Goal: Transaction & Acquisition: Purchase product/service

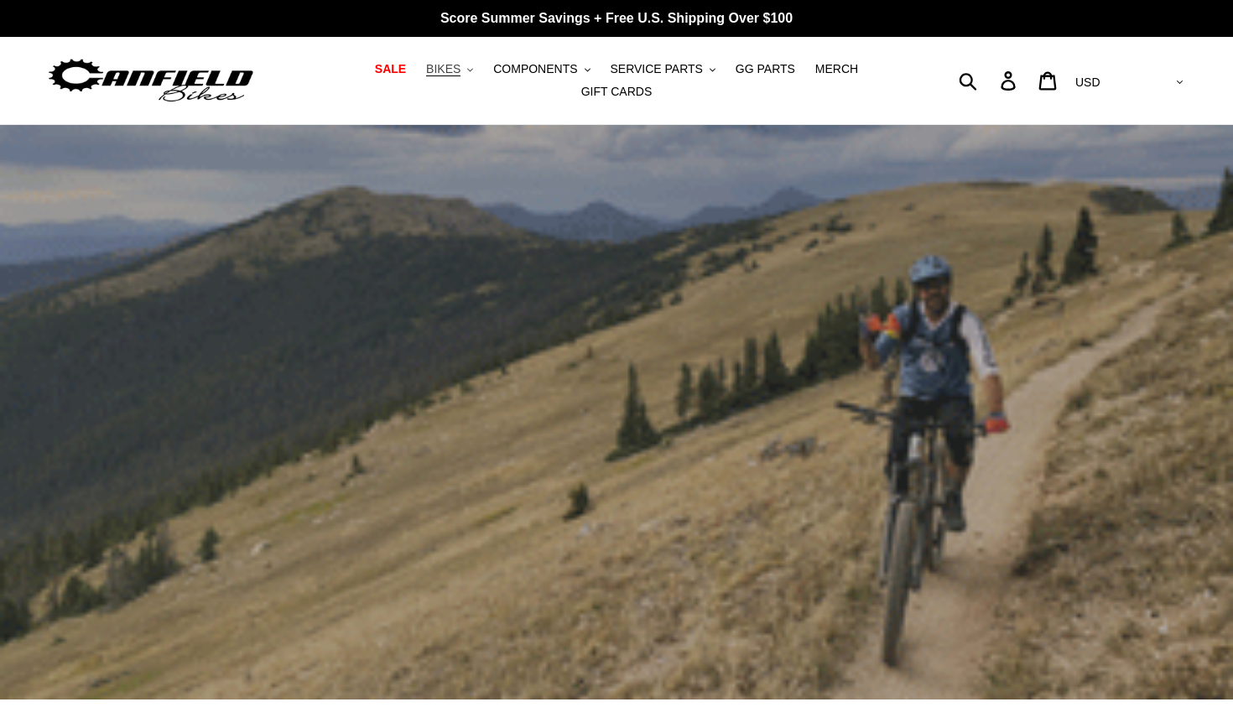
click at [454, 70] on span "BIKES" at bounding box center [443, 69] width 34 height 14
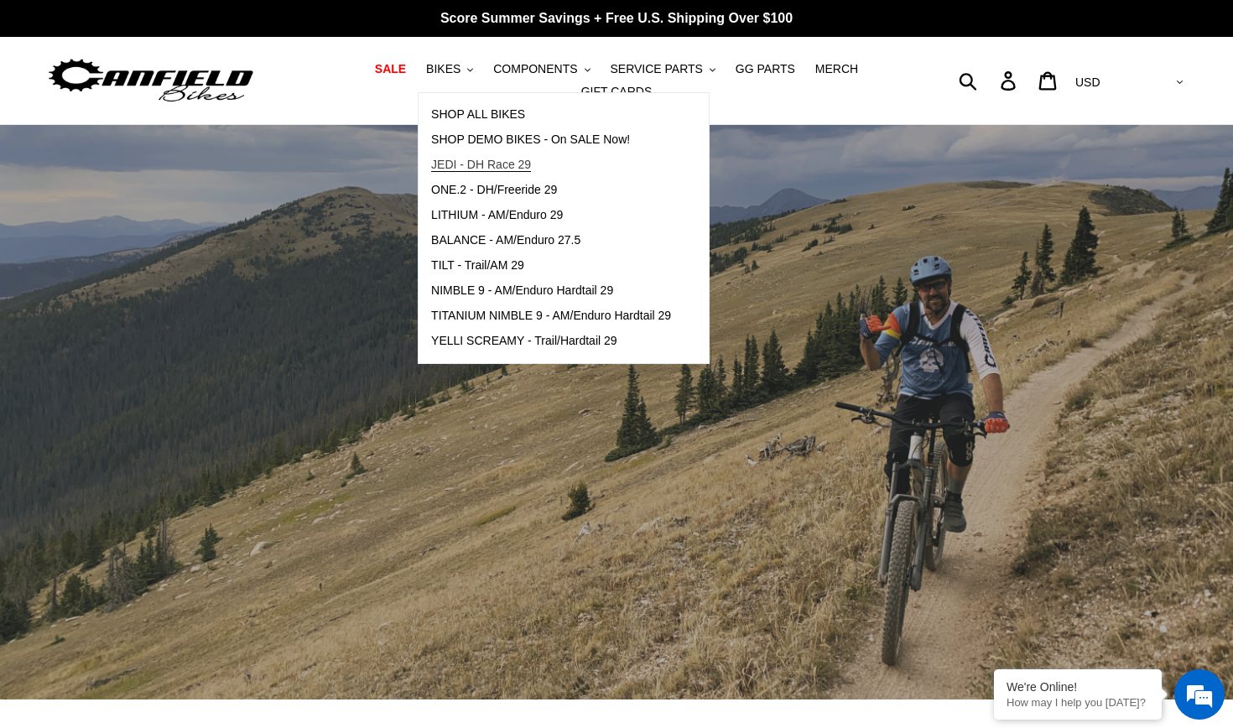
click at [506, 163] on span "JEDI - DH Race 29" at bounding box center [481, 165] width 100 height 14
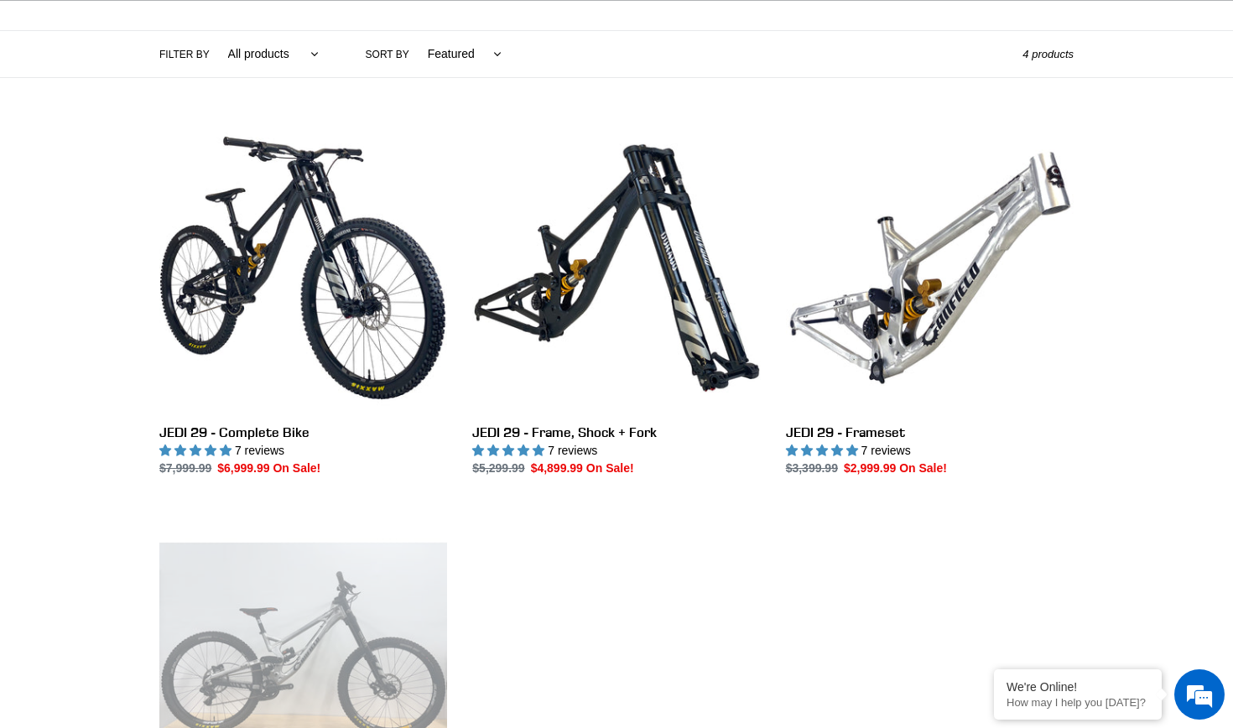
scroll to position [407, 0]
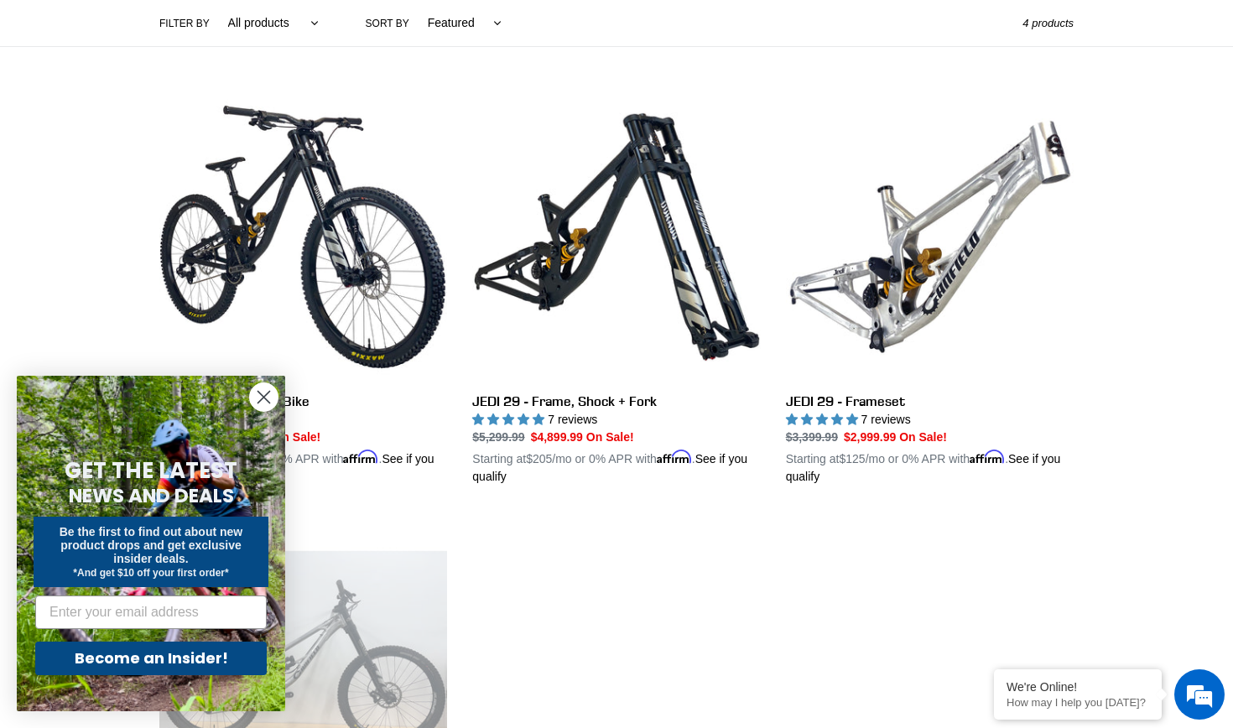
click at [264, 394] on circle "Close dialog" at bounding box center [264, 397] width 28 height 28
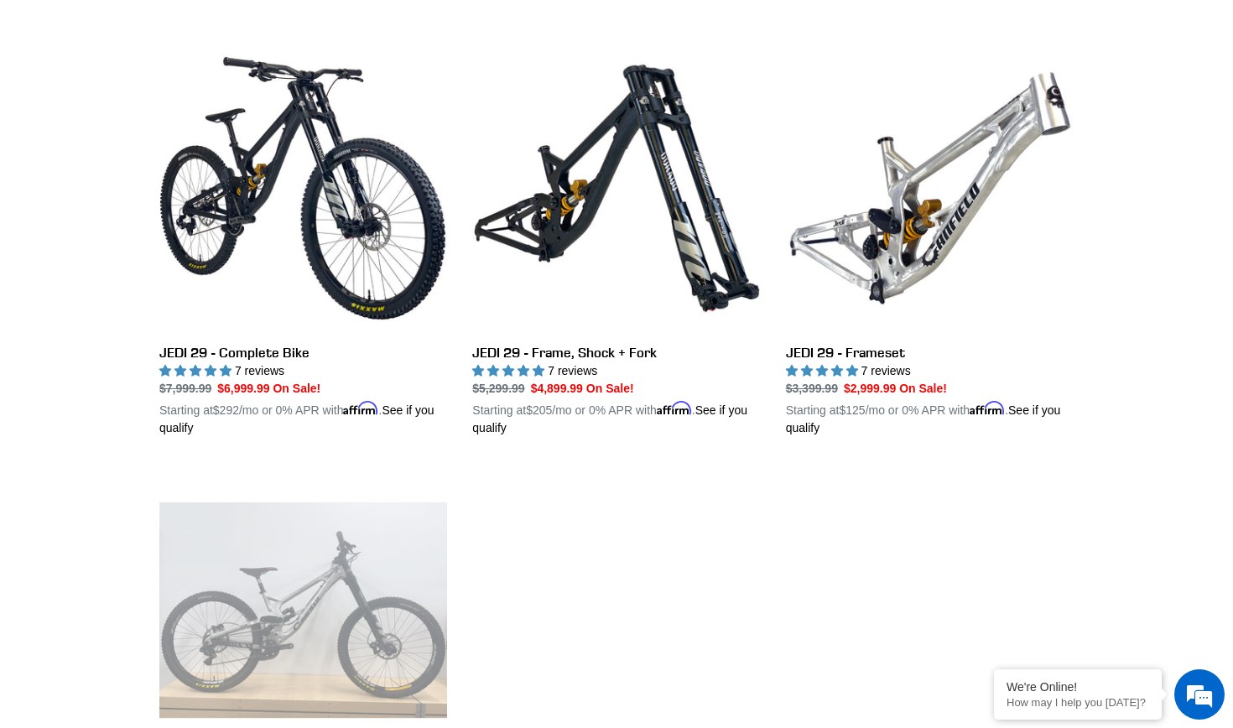
scroll to position [446, 0]
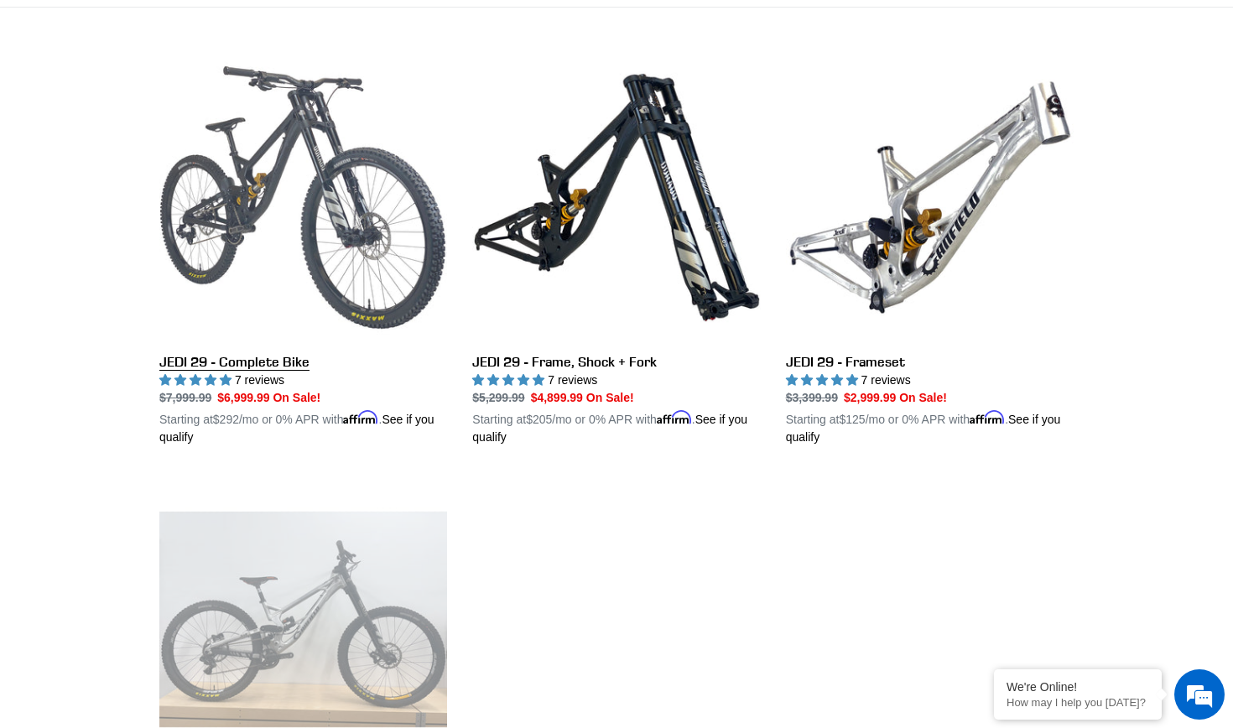
click at [313, 204] on link "JEDI 29 - Complete Bike" at bounding box center [303, 250] width 288 height 393
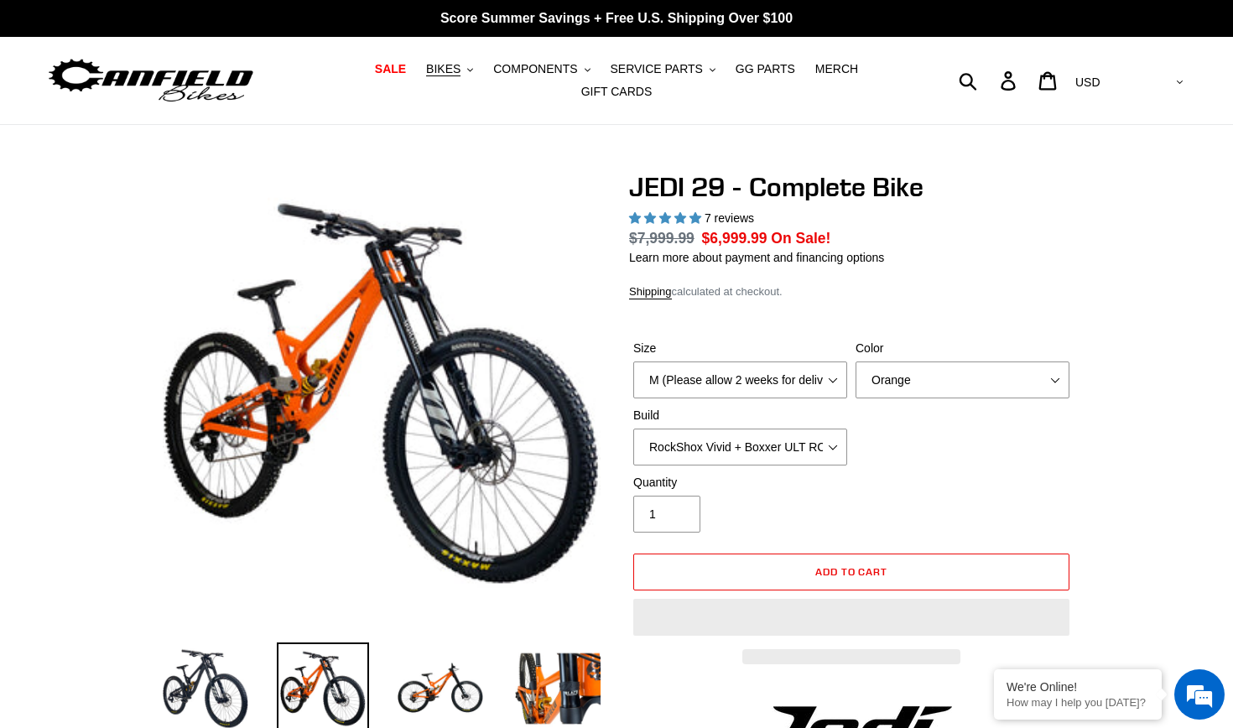
select select "highest-rating"
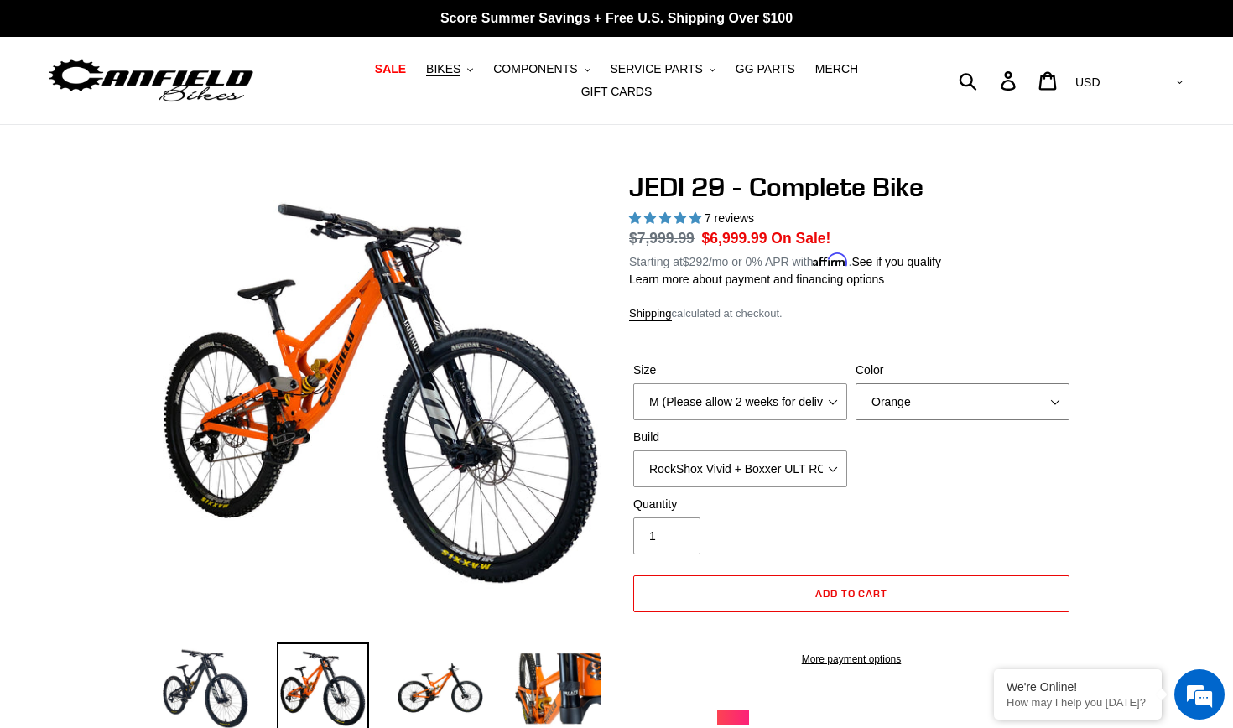
select select "Raw"
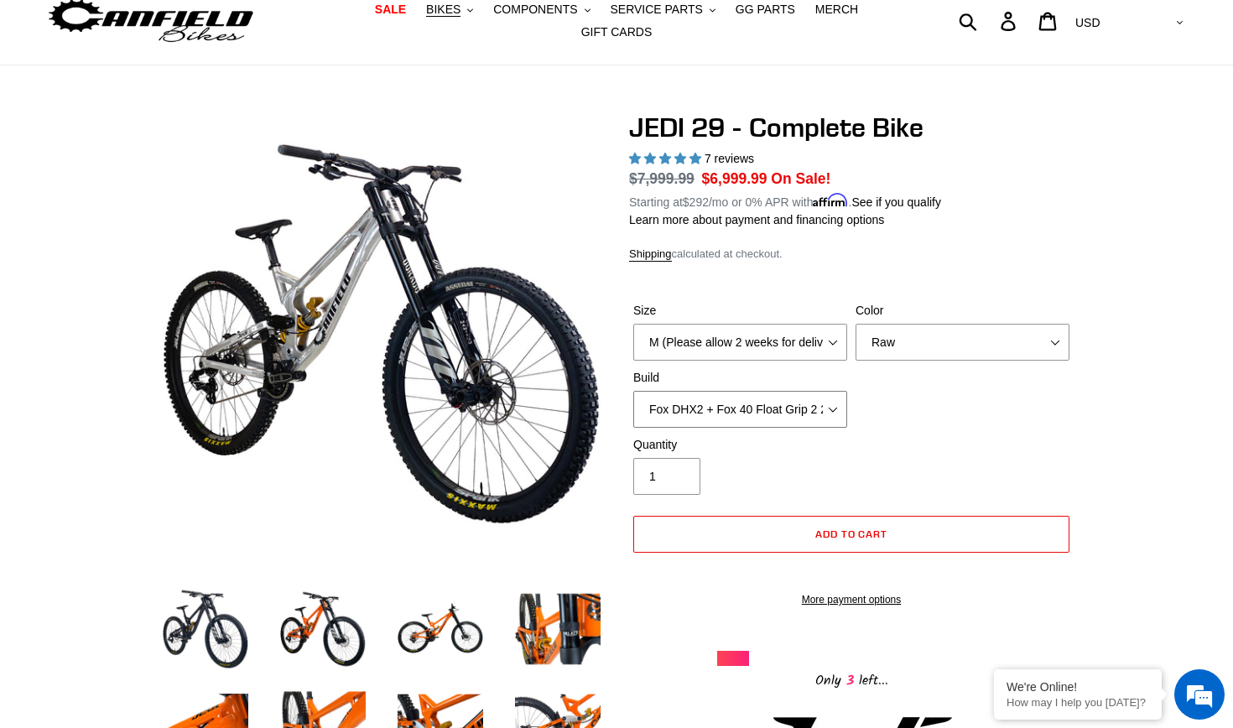
scroll to position [60, 0]
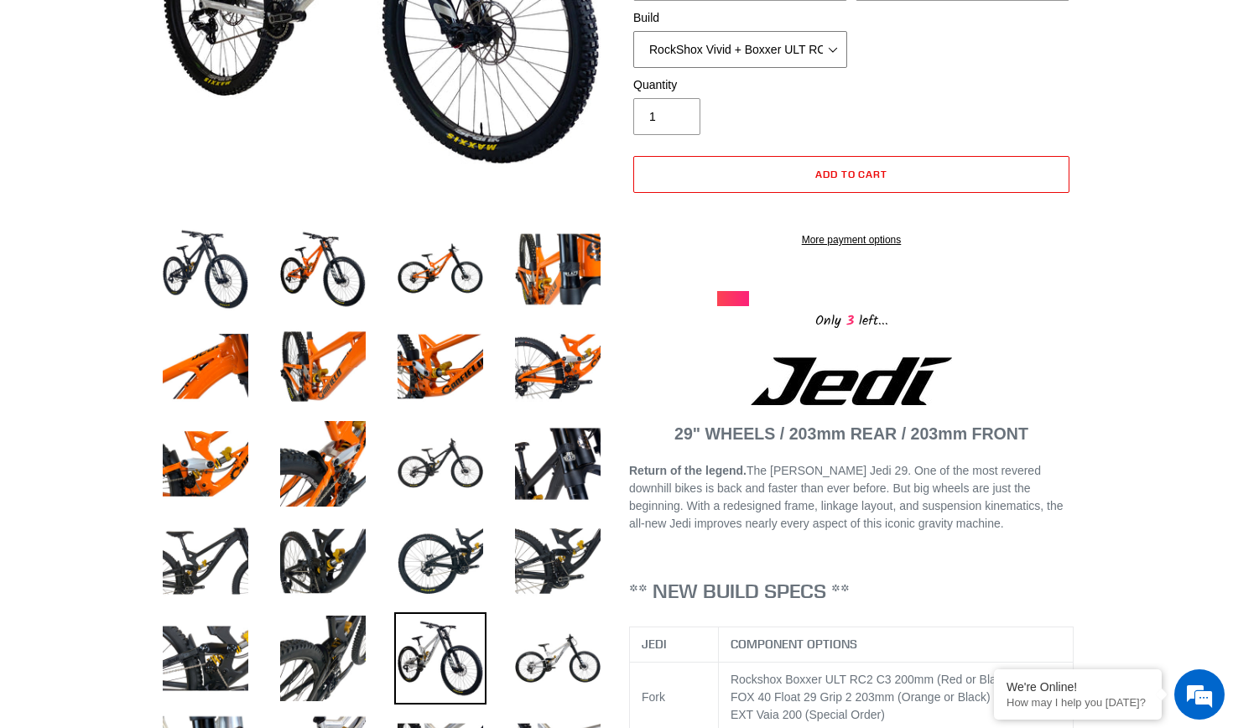
scroll to position [423, 0]
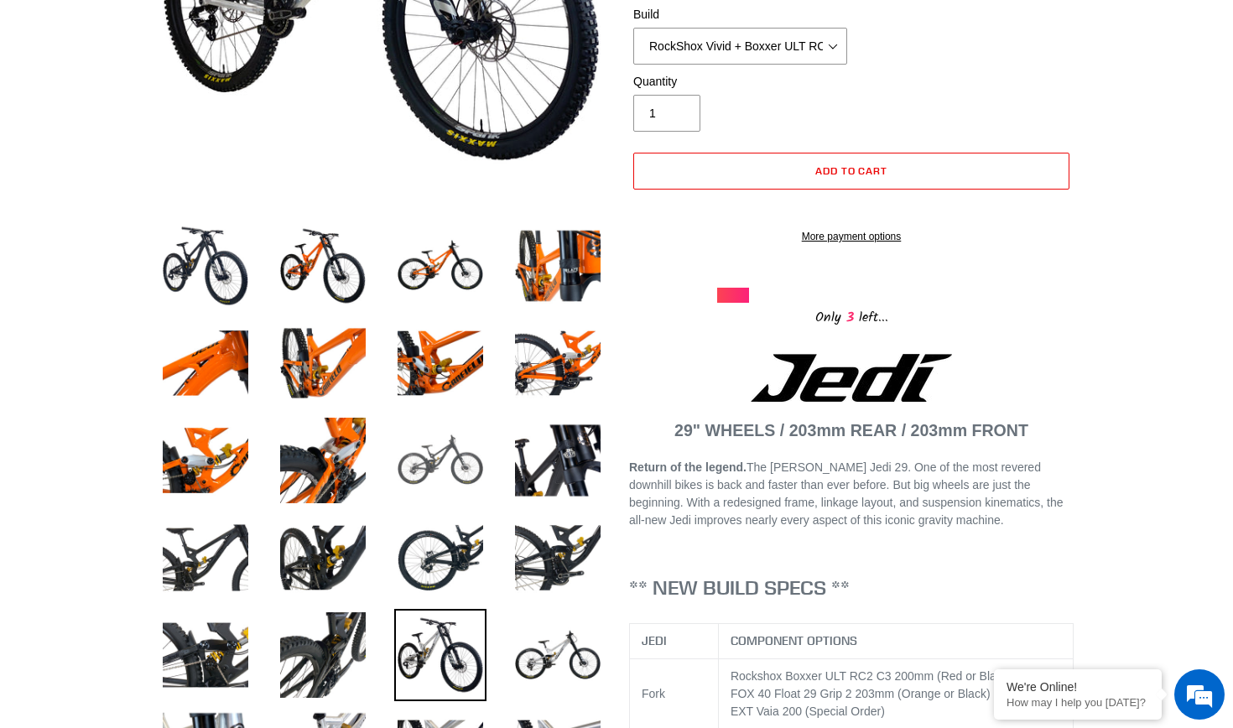
click at [466, 476] on img at bounding box center [440, 460] width 92 height 92
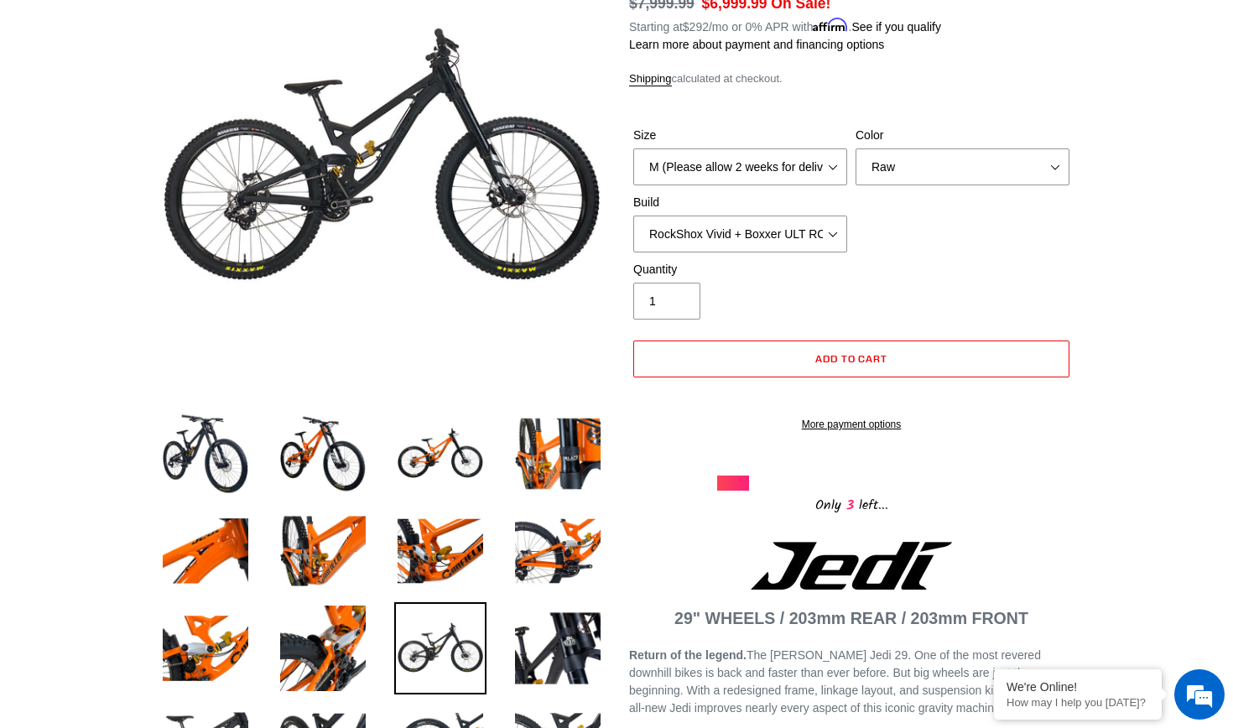
scroll to position [236, 0]
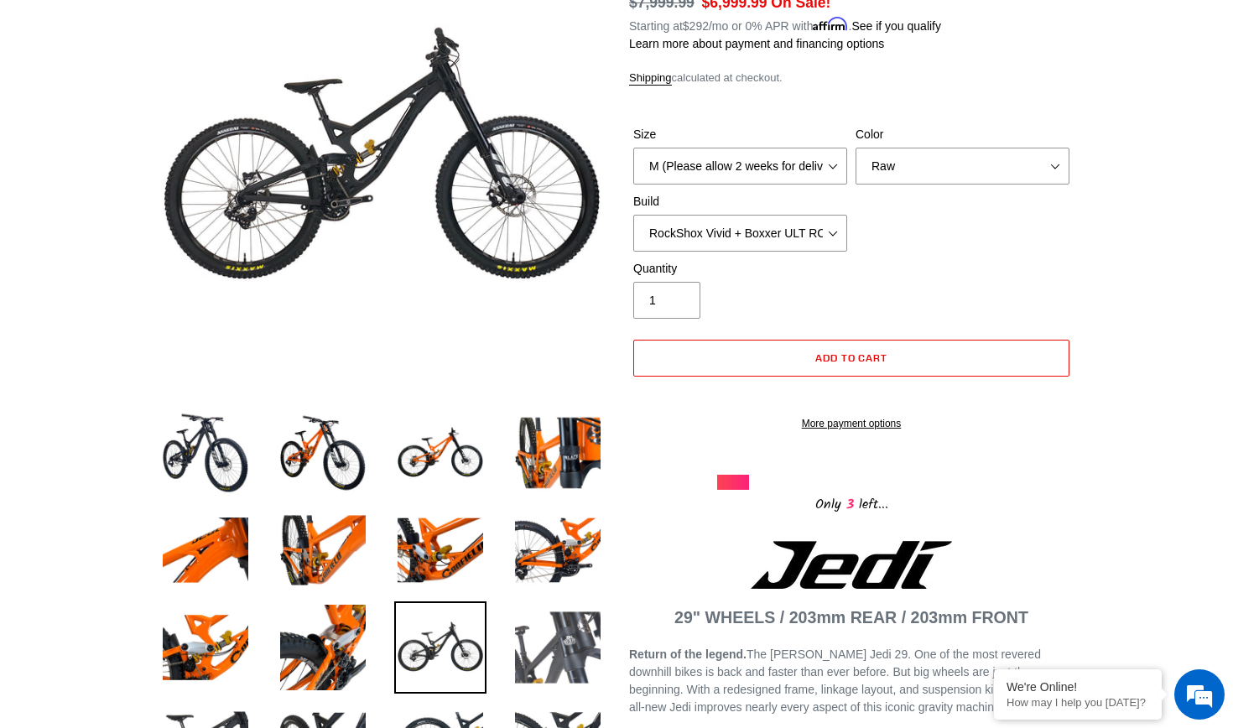
click at [548, 652] on img at bounding box center [558, 647] width 92 height 92
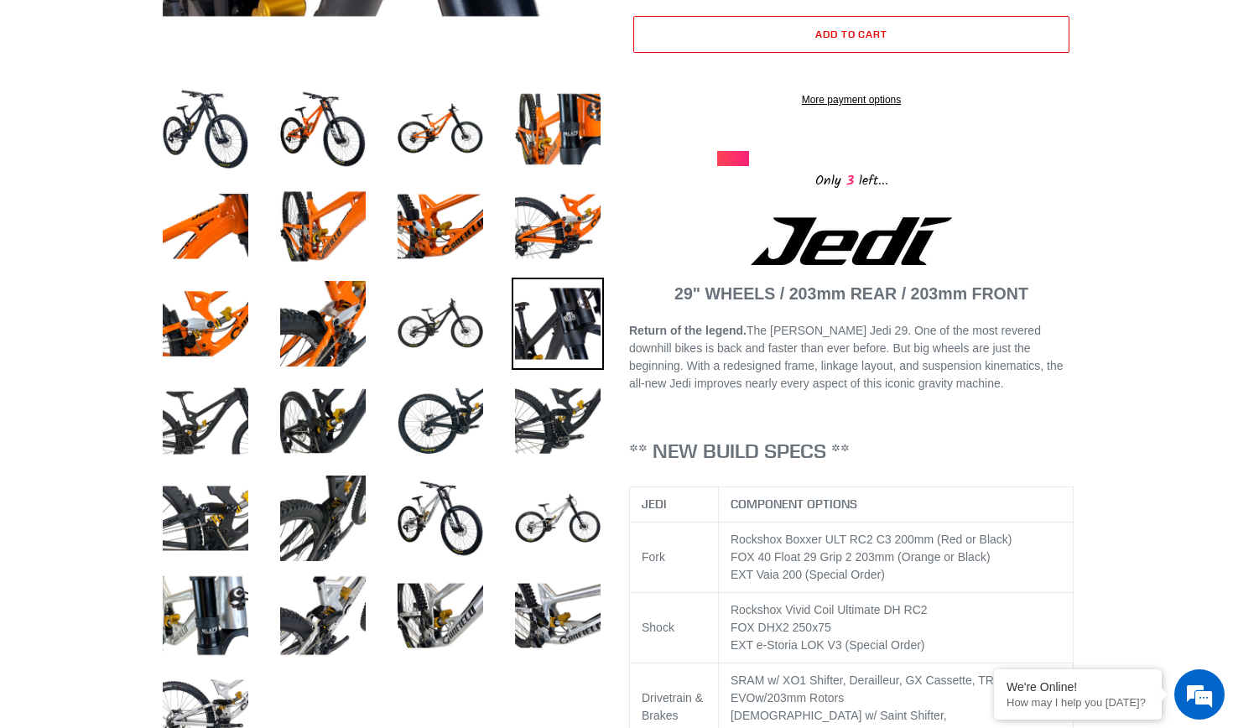
scroll to position [565, 0]
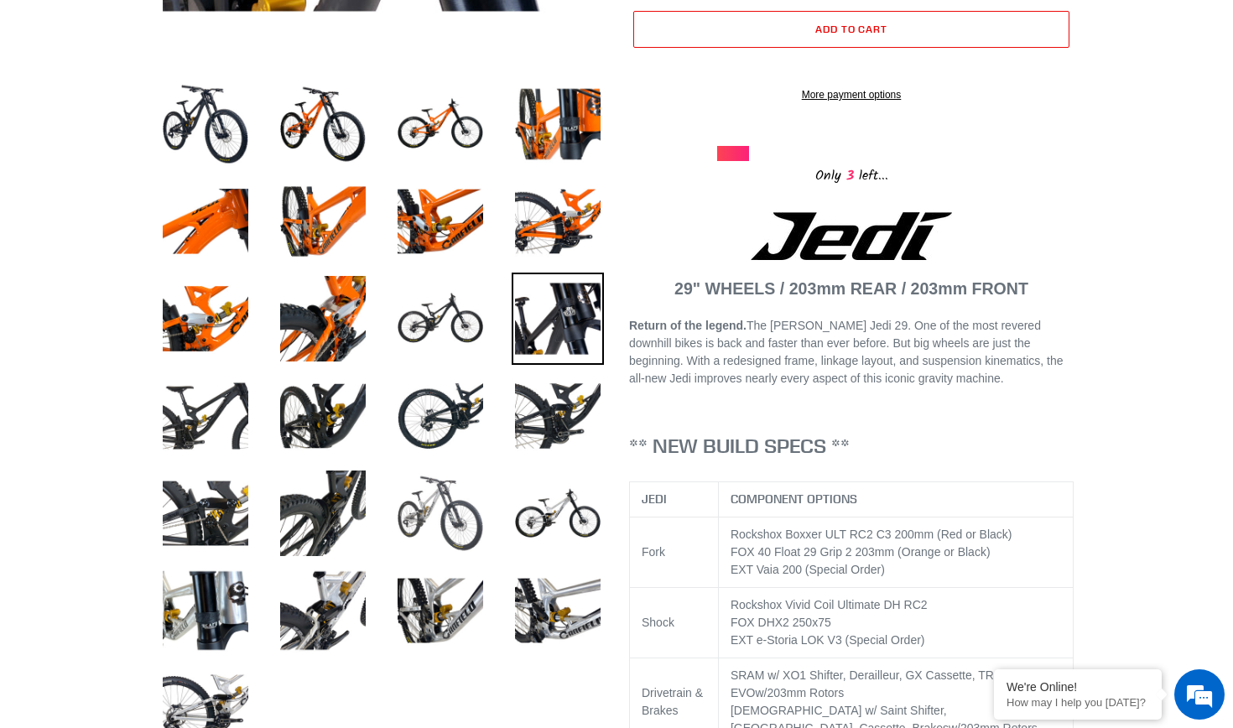
click at [438, 530] on img at bounding box center [440, 513] width 92 height 92
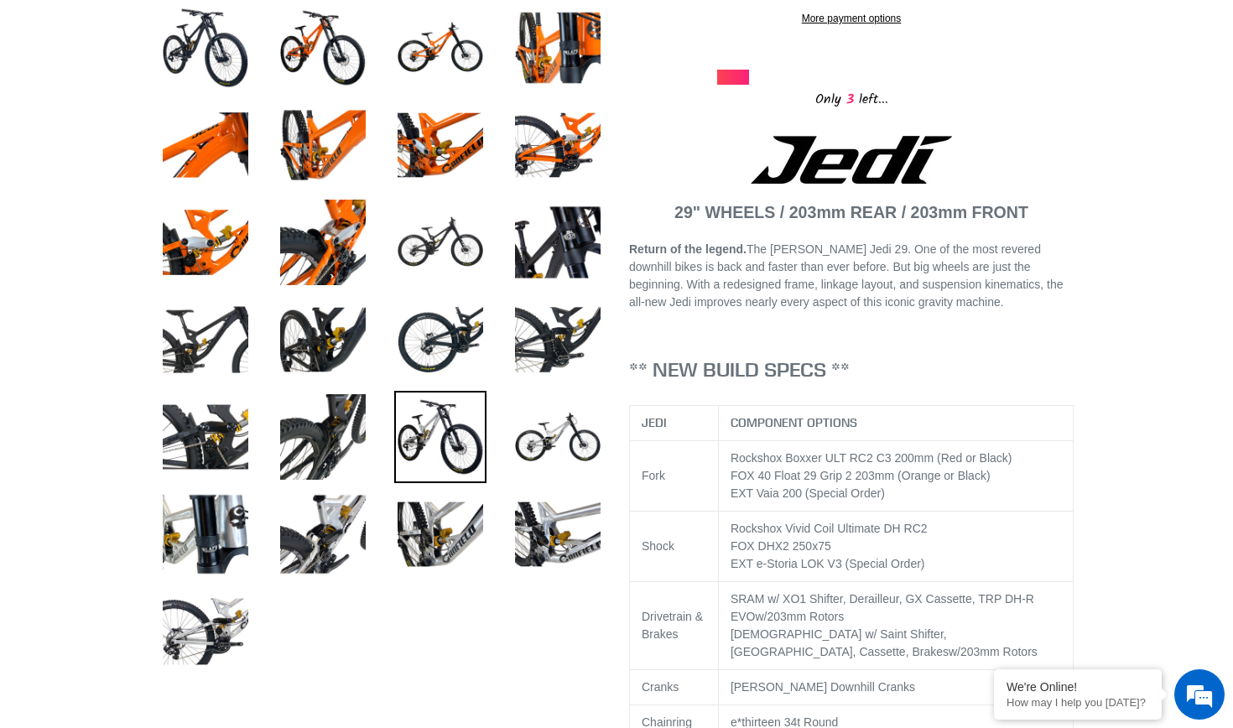
scroll to position [642, 0]
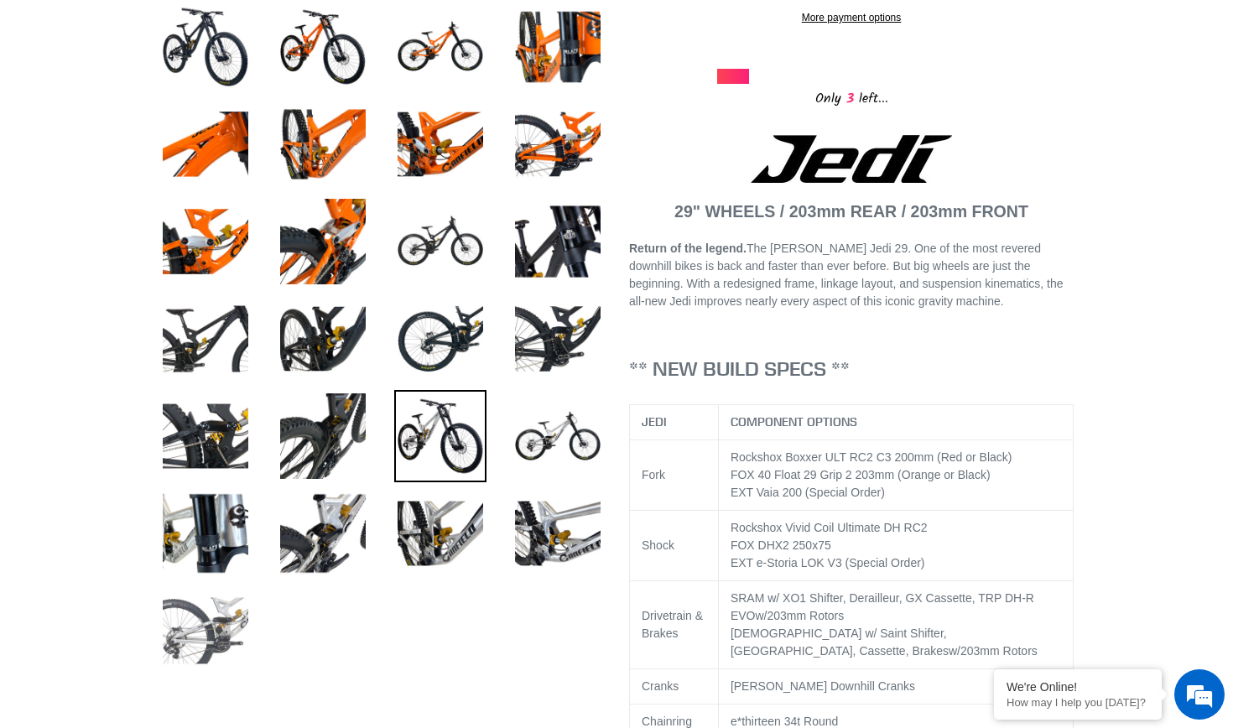
click at [226, 607] on img at bounding box center [205, 631] width 92 height 92
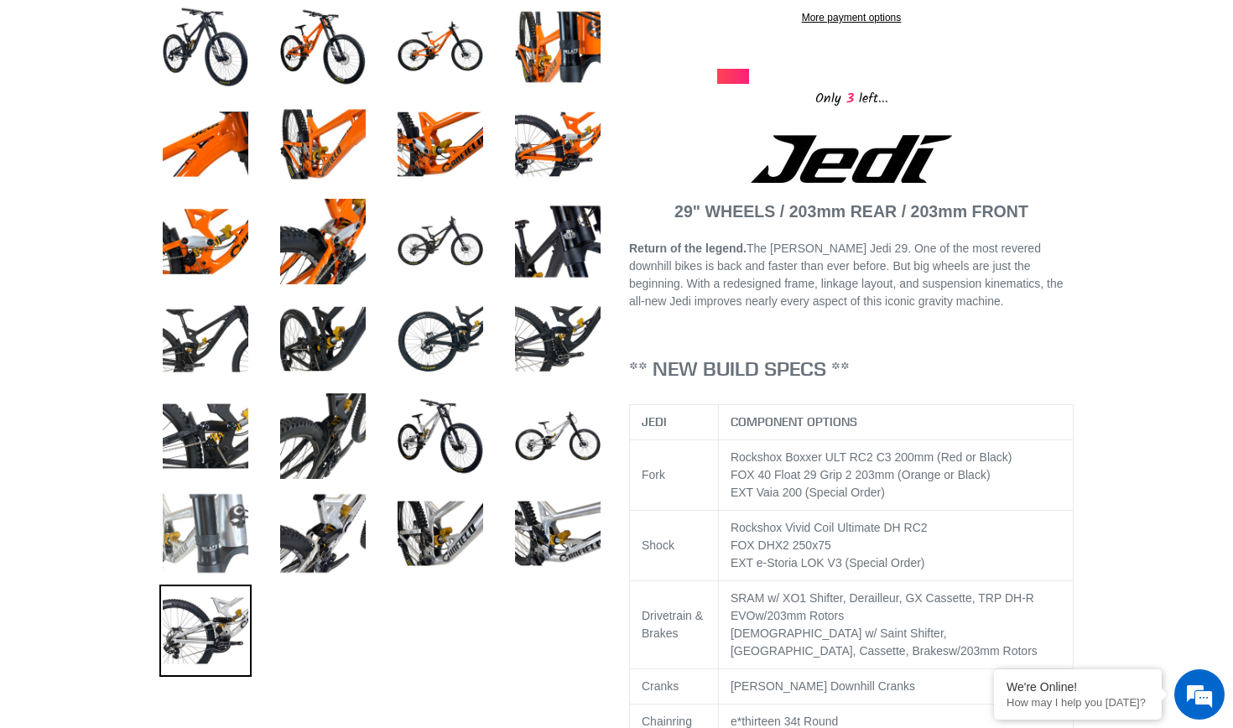
click at [229, 526] on img at bounding box center [205, 533] width 92 height 92
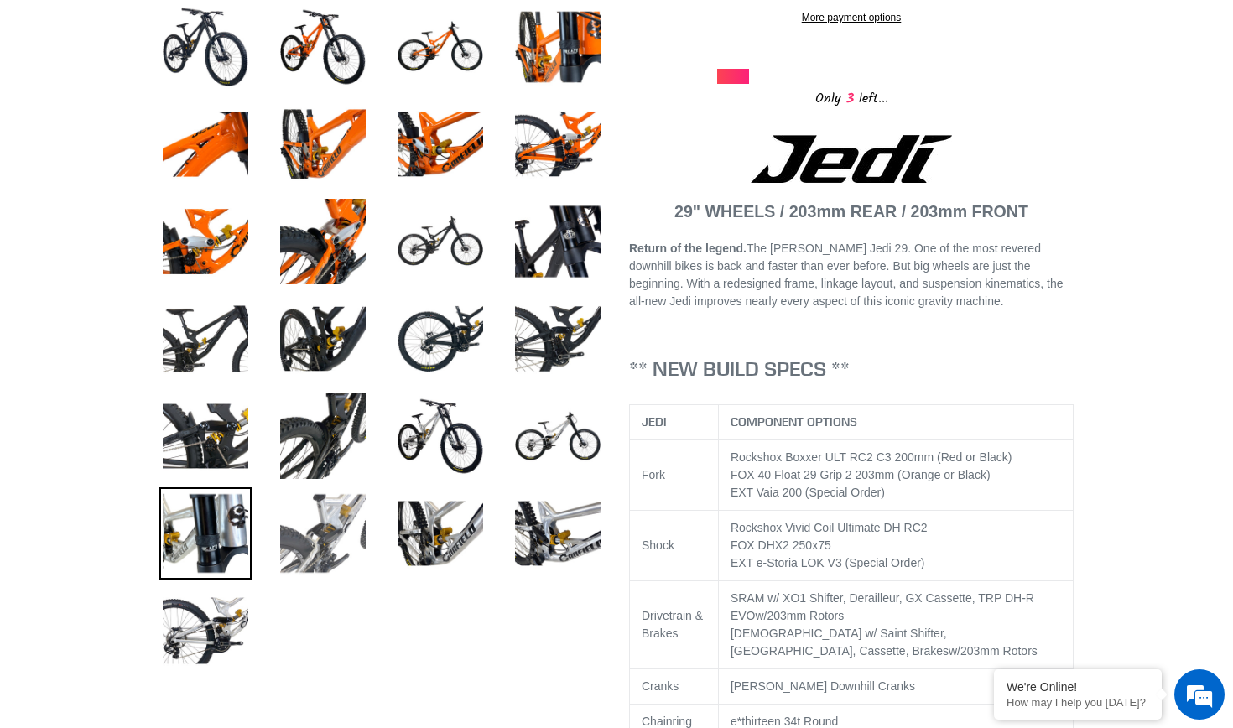
click at [337, 538] on img at bounding box center [323, 533] width 92 height 92
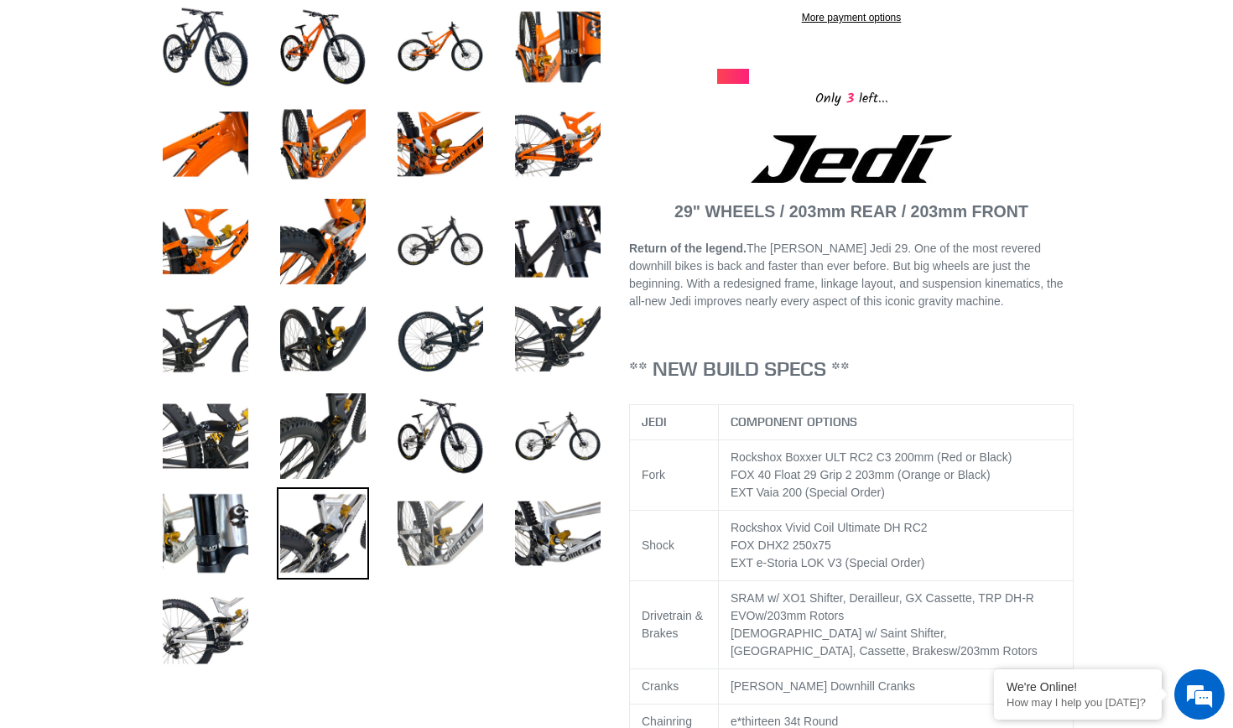
click at [434, 534] on img at bounding box center [440, 533] width 92 height 92
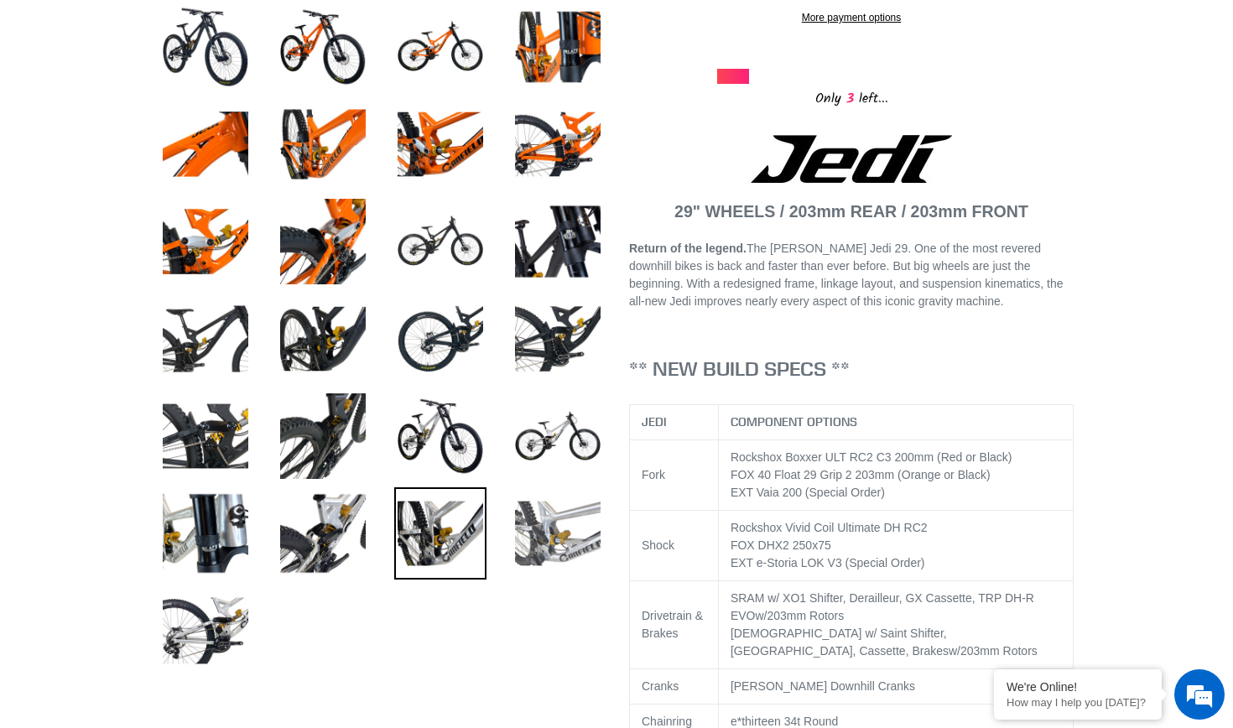
click at [596, 515] on img at bounding box center [558, 533] width 92 height 92
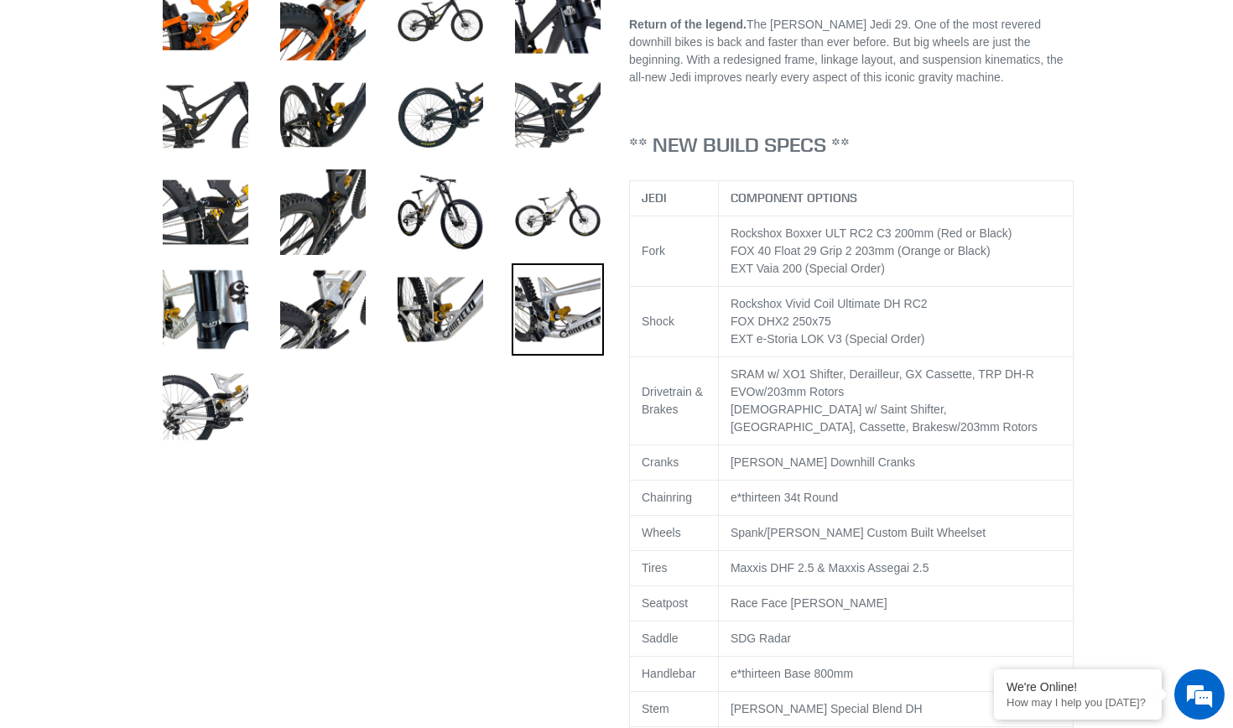
scroll to position [797, 0]
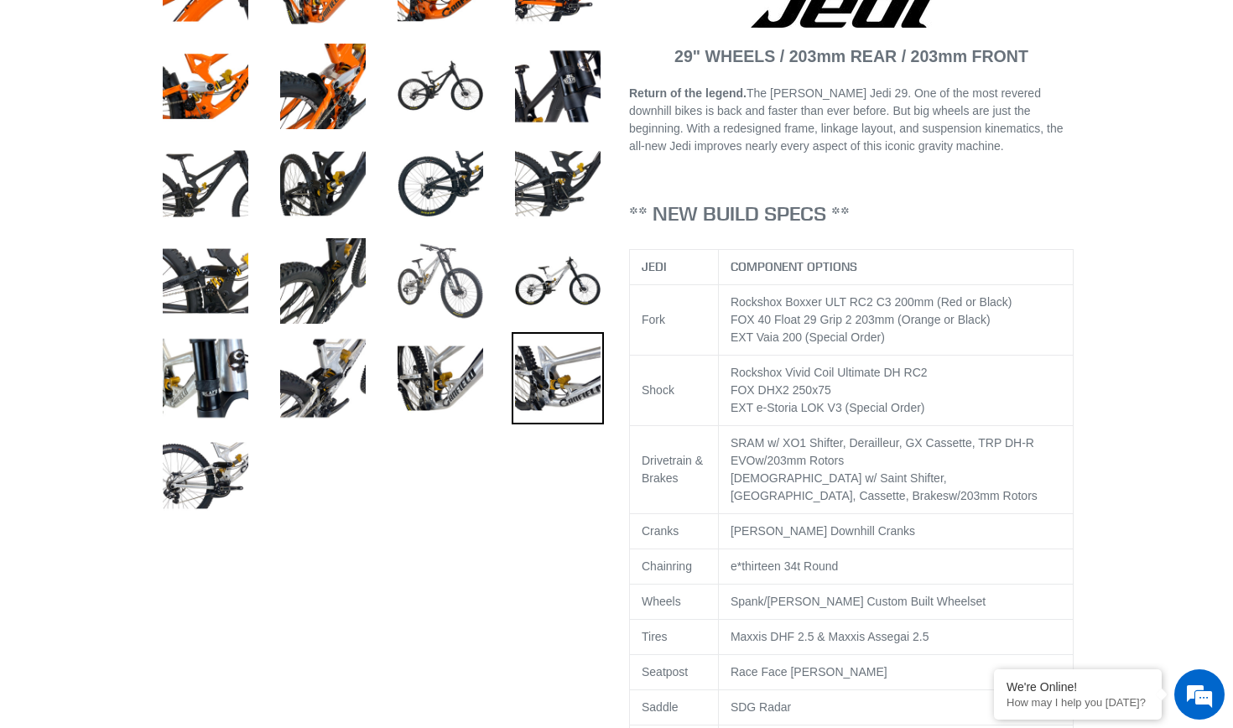
click at [422, 276] on img at bounding box center [440, 281] width 92 height 92
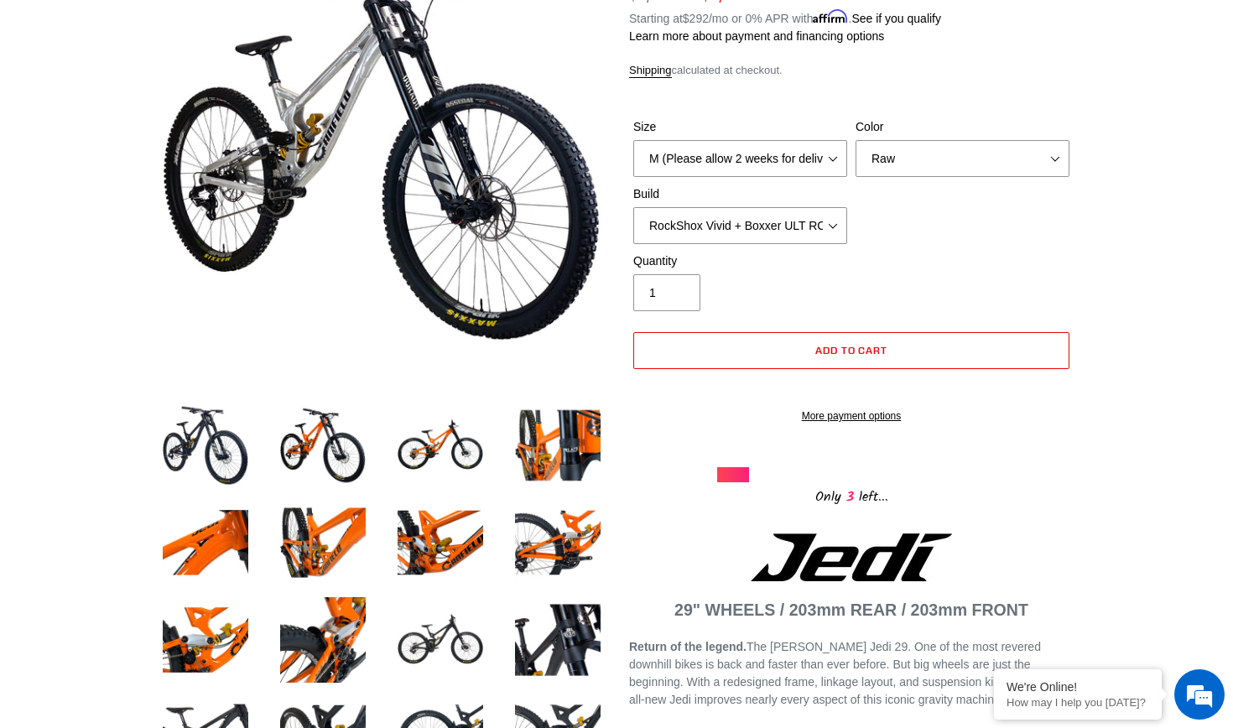
scroll to position [223, 0]
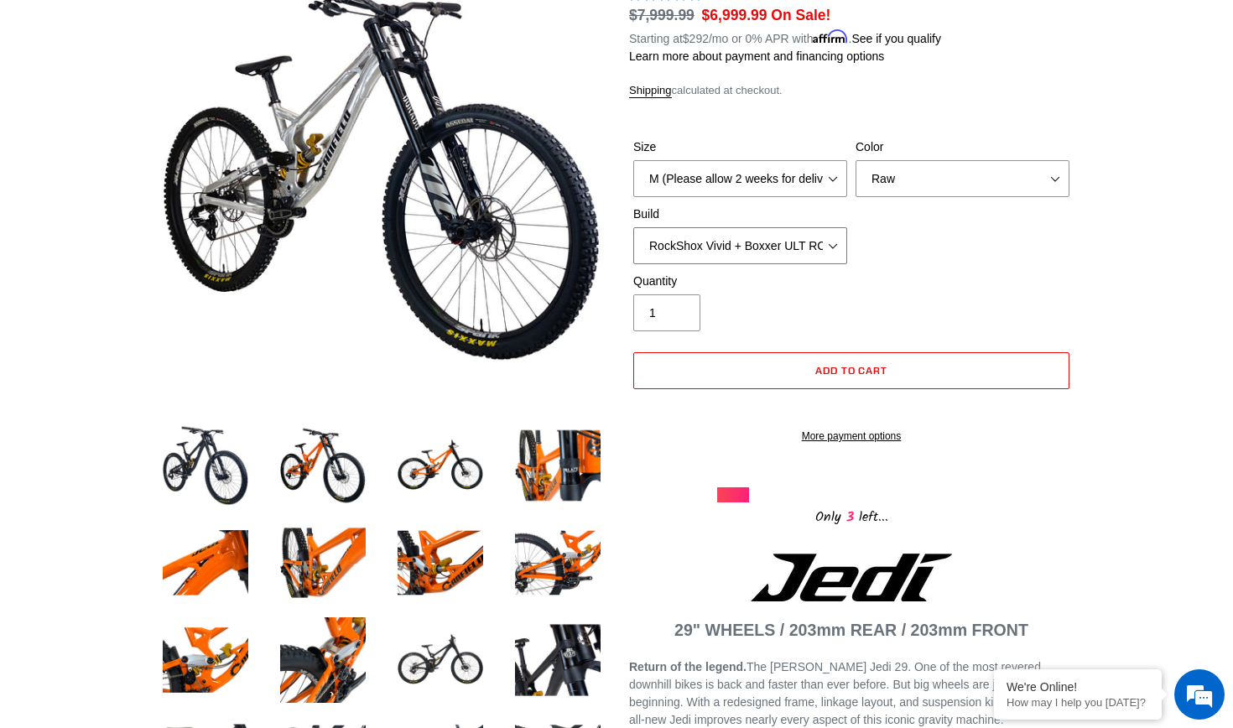
select select "Fox DHX2 + Fox 40 Float Grip 2 203 + SRAM XO"
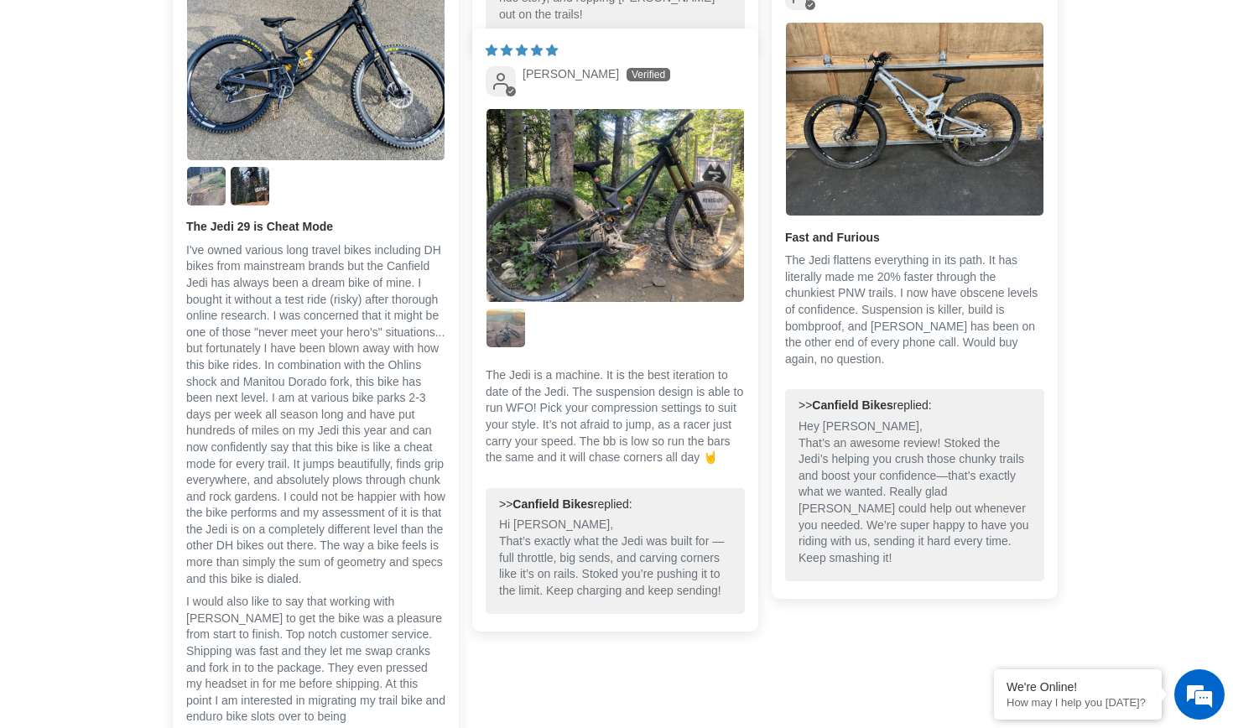
scroll to position [5305, 0]
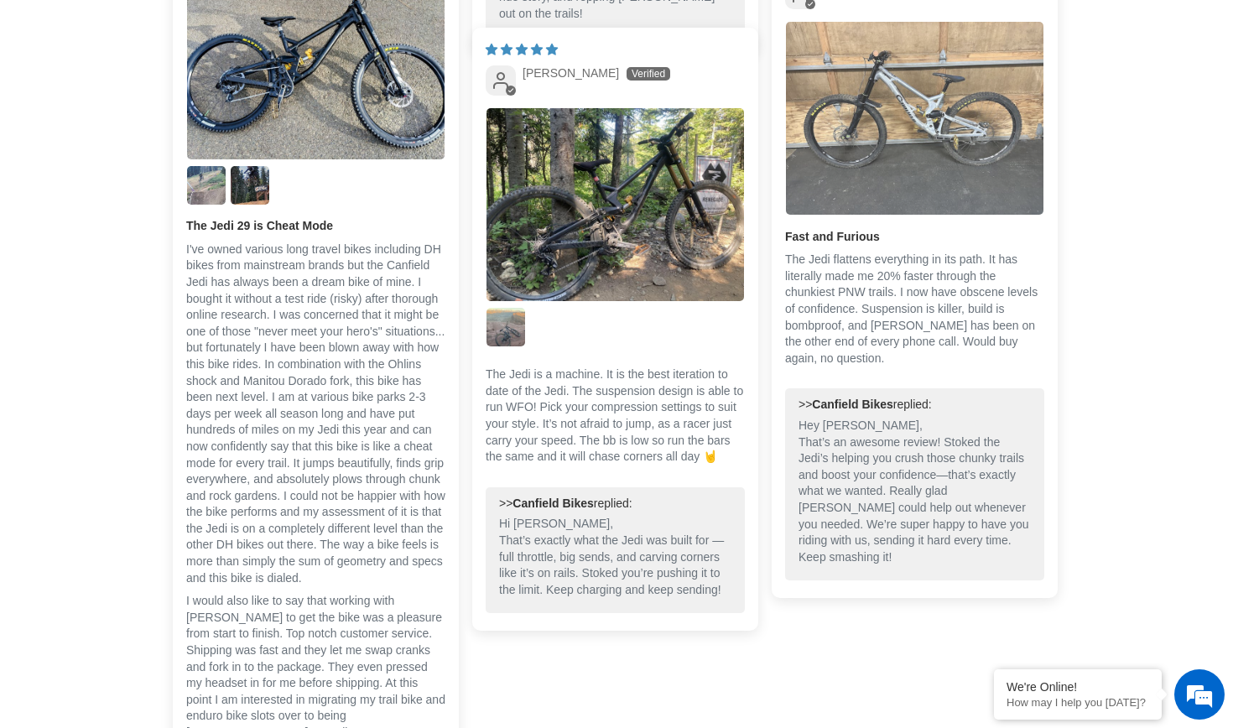
click at [908, 193] on img "Link to user picture 1" at bounding box center [915, 118] width 258 height 193
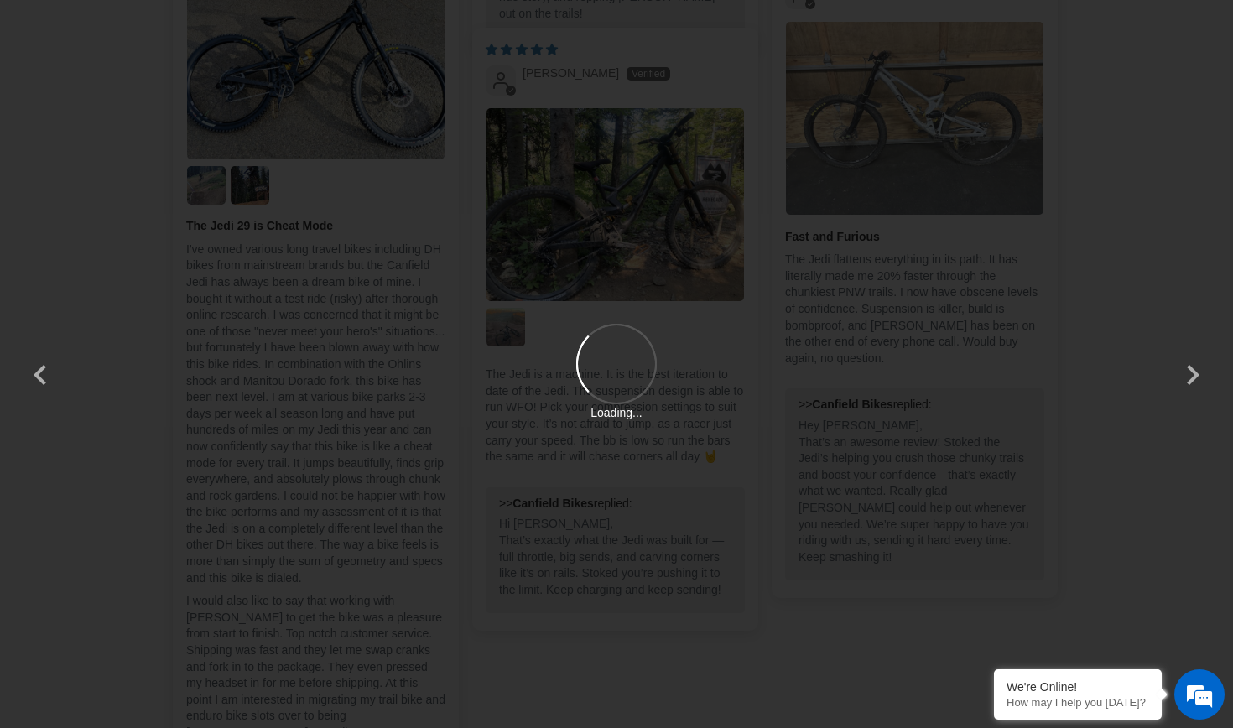
scroll to position [0, 0]
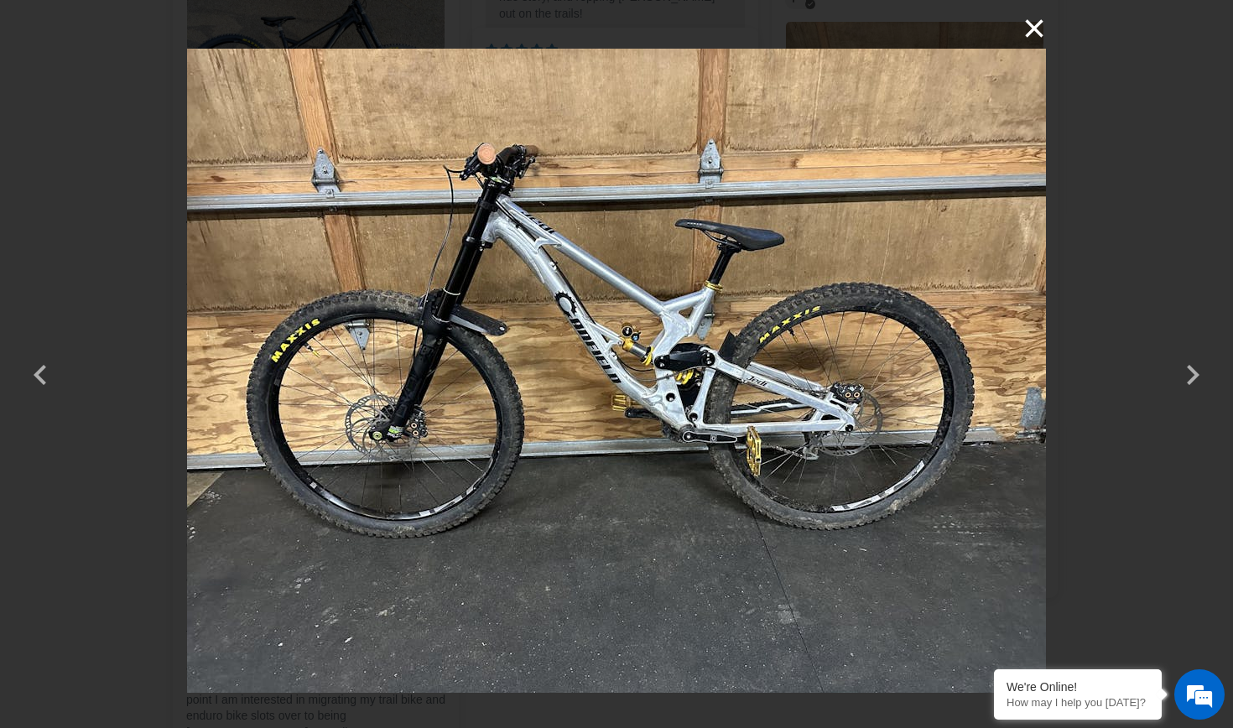
click at [1039, 24] on button "×" at bounding box center [1026, 28] width 40 height 40
